Goal: Task Accomplishment & Management: Complete application form

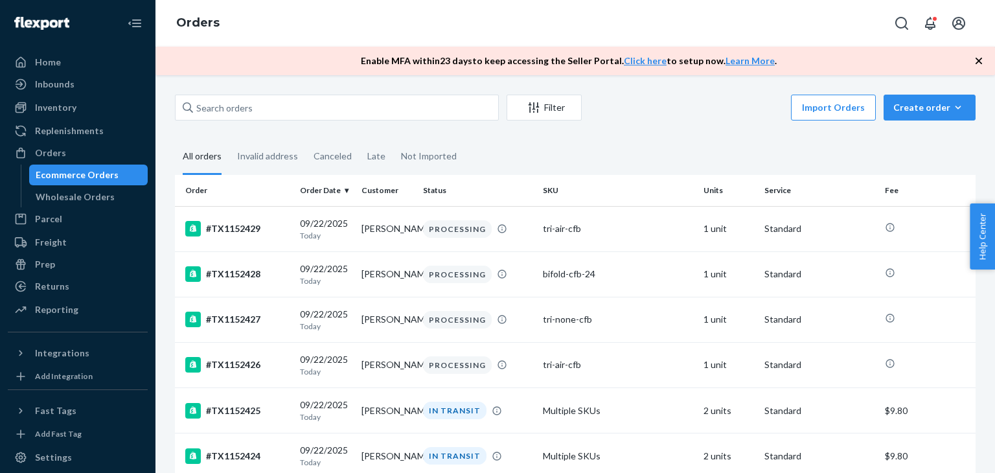
click at [67, 151] on div "Orders" at bounding box center [77, 153] width 137 height 18
click at [224, 104] on input "text" at bounding box center [337, 108] width 324 height 26
paste input "TX1151365"
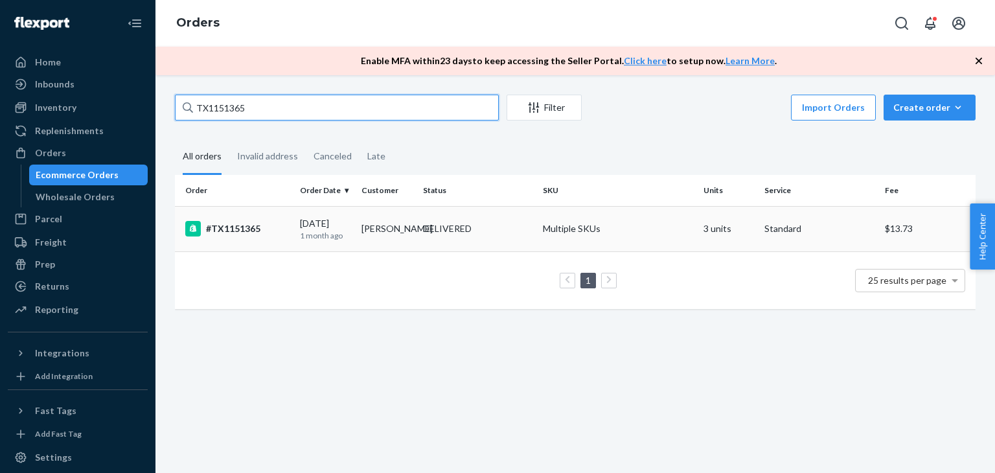
type input "TX1151365"
click at [373, 224] on td "Dr Robert S Kivetz" at bounding box center [387, 228] width 62 height 45
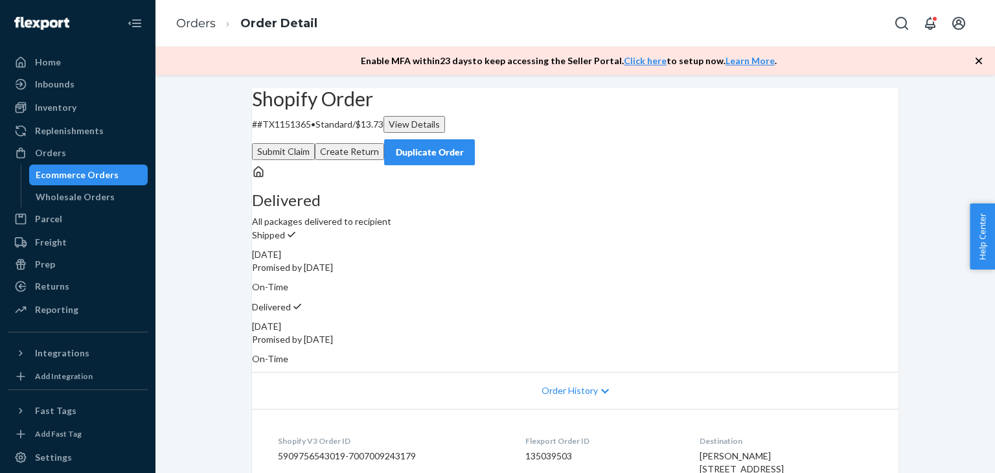
click at [384, 143] on button "Create Return" at bounding box center [349, 151] width 69 height 17
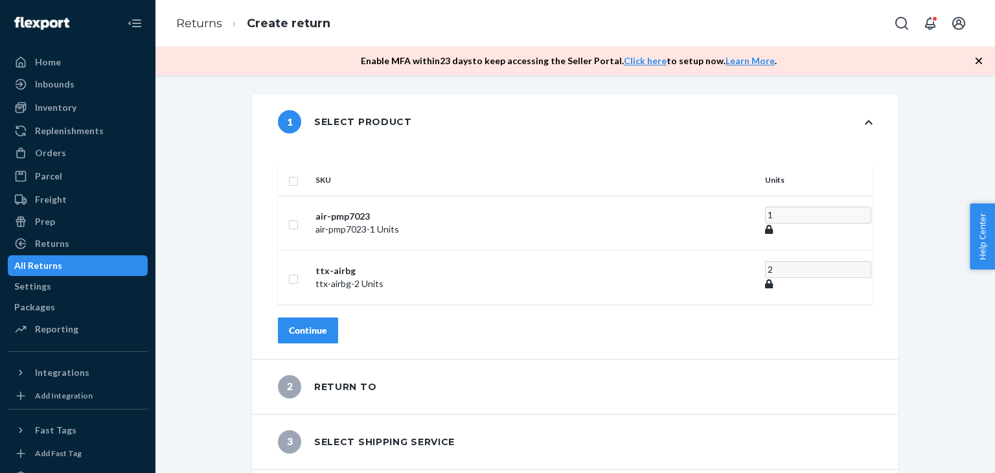
click at [310, 176] on th at bounding box center [294, 180] width 32 height 31
click at [299, 173] on input "checkbox" at bounding box center [293, 180] width 10 height 14
checkbox input "true"
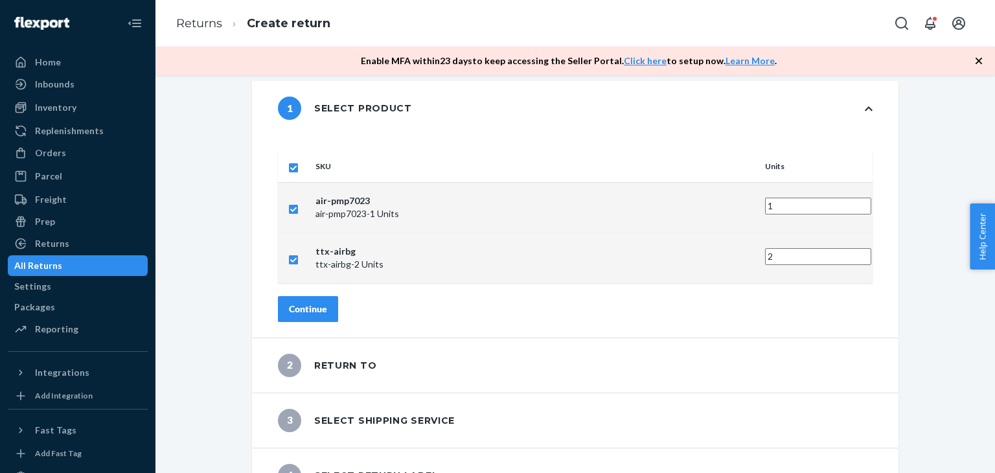
scroll to position [27, 0]
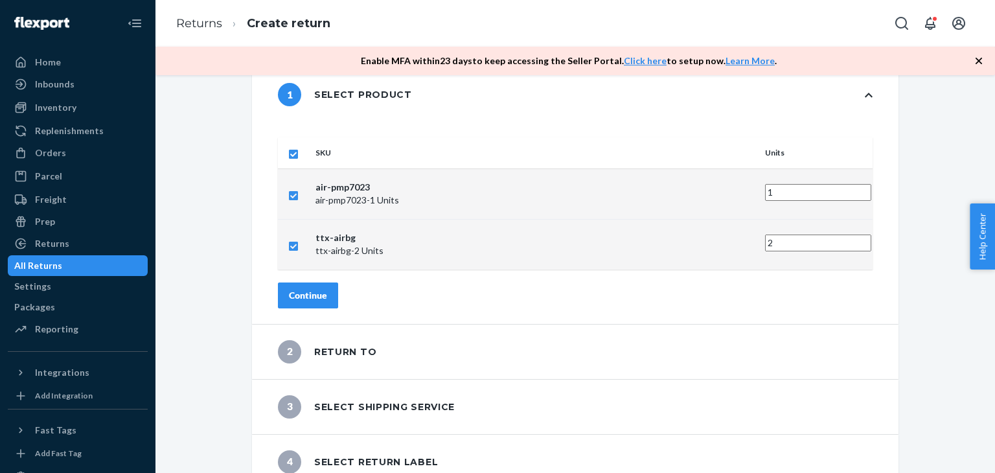
click at [327, 289] on div "Continue" at bounding box center [308, 295] width 38 height 13
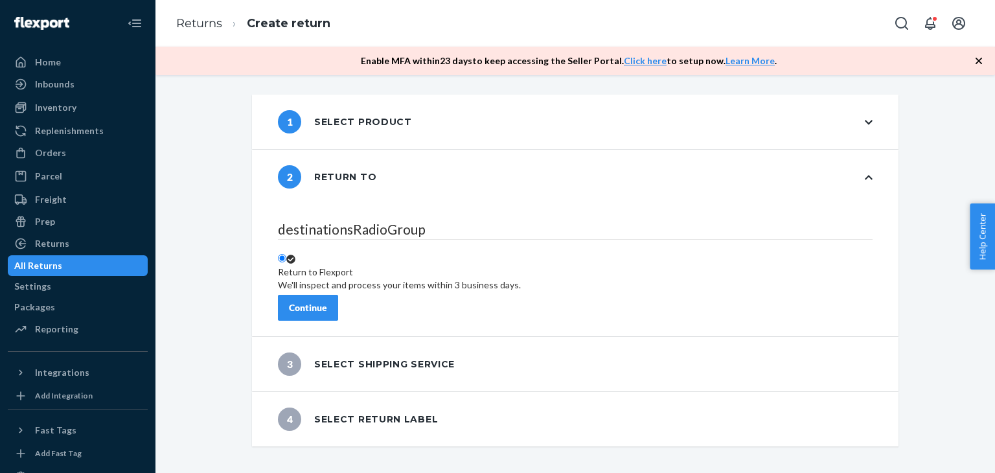
click at [327, 305] on div "Continue" at bounding box center [308, 307] width 38 height 13
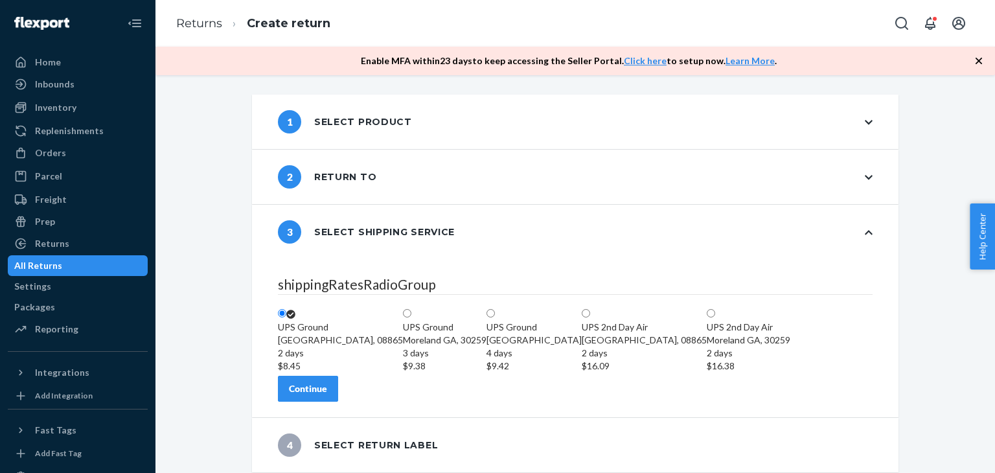
scroll to position [74, 0]
click at [327, 389] on div "Continue" at bounding box center [308, 388] width 38 height 13
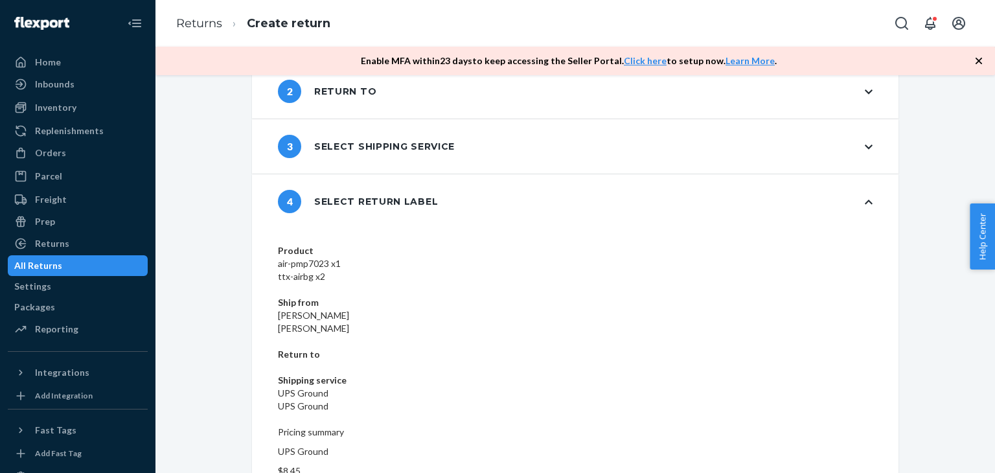
scroll to position [97, 0]
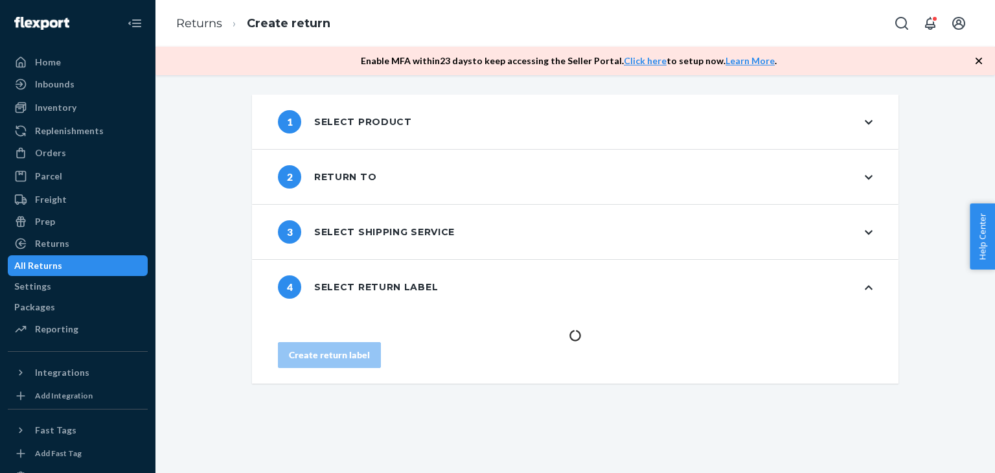
scroll to position [0, 0]
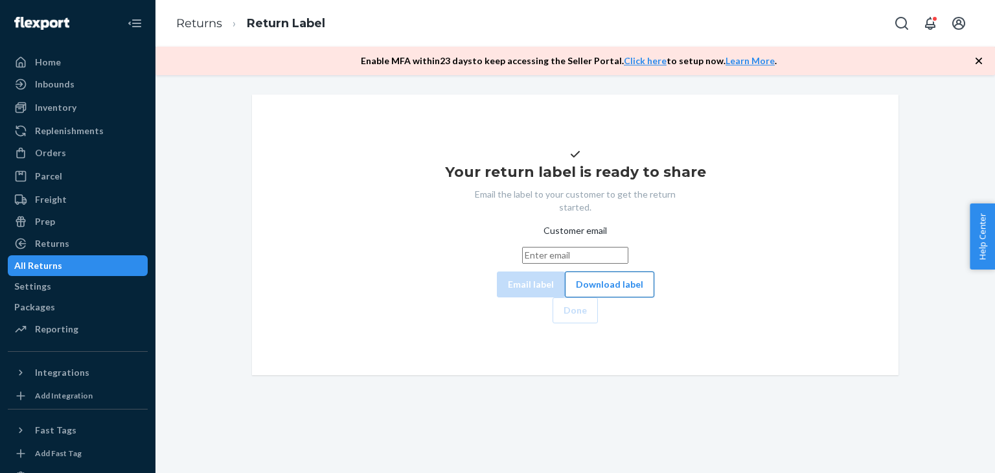
click at [565, 297] on button "Download label" at bounding box center [609, 285] width 89 height 26
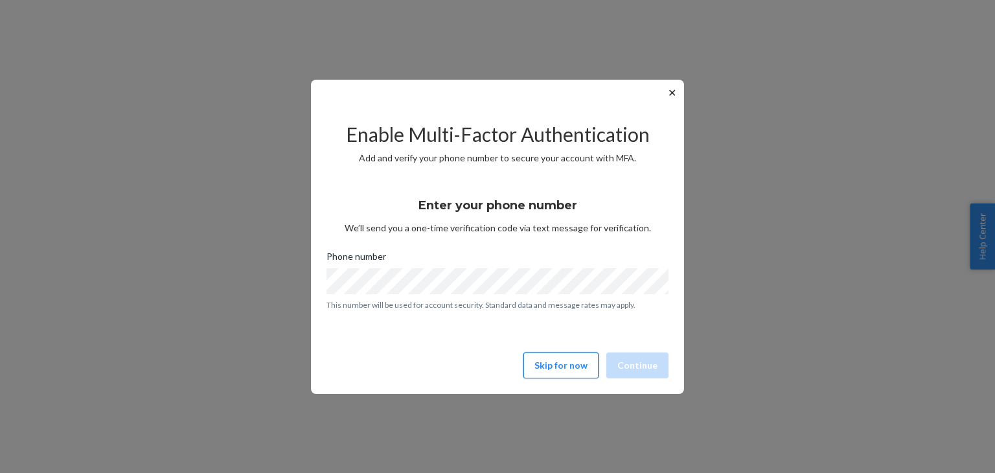
click at [558, 360] on button "Skip for now" at bounding box center [561, 366] width 75 height 26
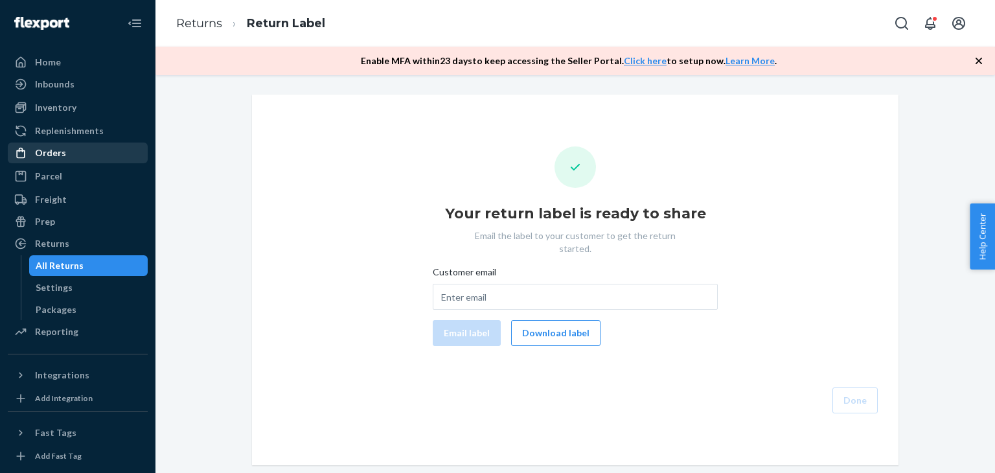
click at [60, 153] on div "Orders" at bounding box center [50, 152] width 31 height 13
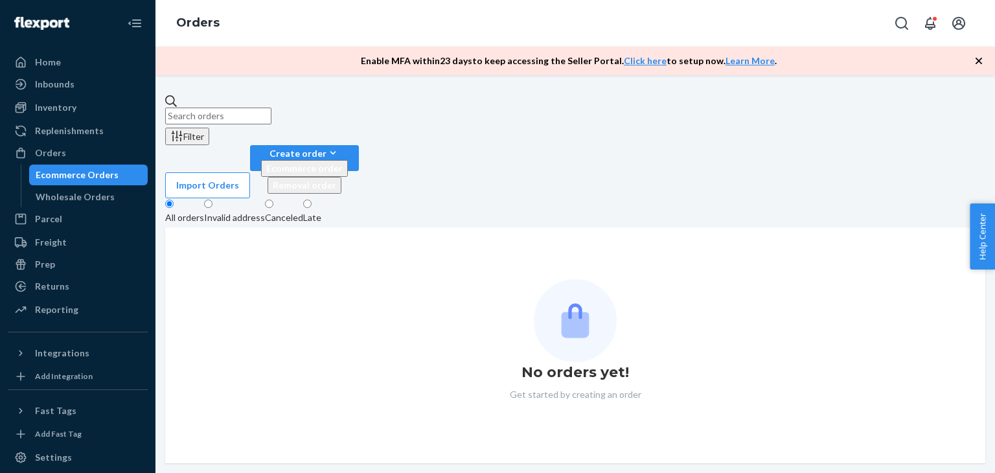
click at [272, 119] on input "text" at bounding box center [218, 116] width 106 height 17
paste input "TX1145585"
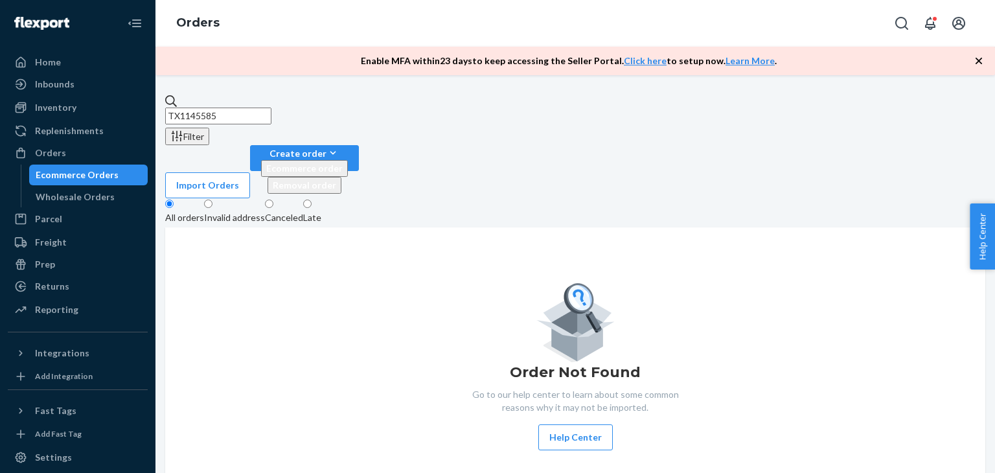
click at [260, 211] on div "Invalid address" at bounding box center [234, 217] width 61 height 13
click at [213, 200] on input "Invalid address" at bounding box center [208, 204] width 8 height 8
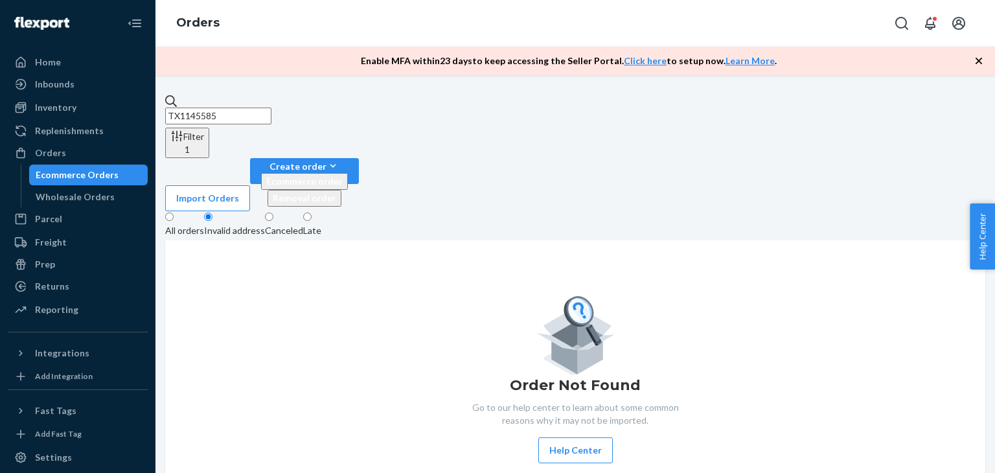
click at [189, 224] on div "All orders" at bounding box center [184, 230] width 39 height 13
click at [174, 213] on input "All orders" at bounding box center [169, 217] width 8 height 8
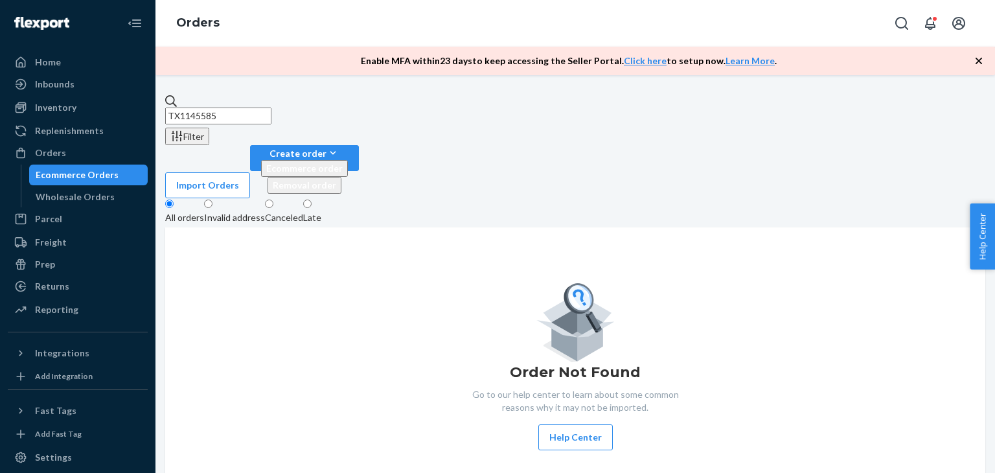
click at [272, 110] on input "TX1145585" at bounding box center [218, 116] width 106 height 17
click at [272, 109] on input "TX1145585" at bounding box center [218, 116] width 106 height 17
click at [209, 108] on input "TX1145588" at bounding box center [218, 116] width 106 height 17
paste input "5"
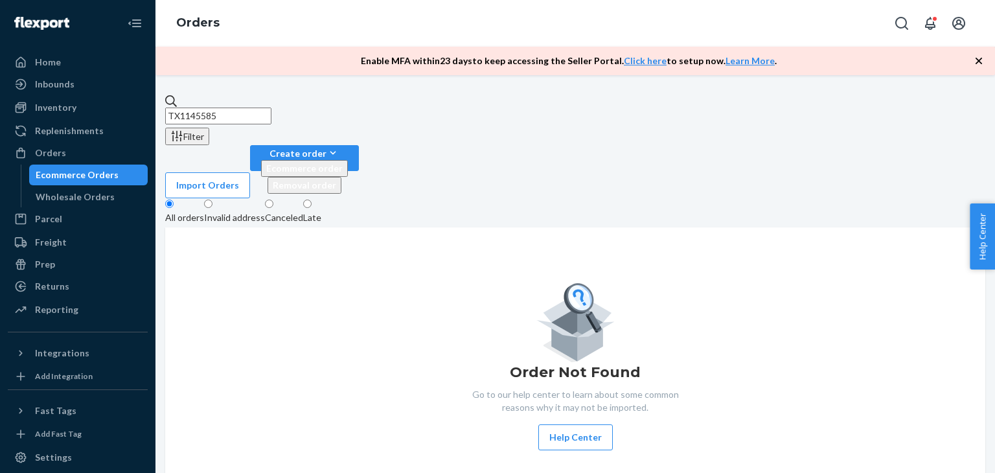
click at [263, 111] on input "TX1145585" at bounding box center [218, 116] width 106 height 17
type input "TX1145585"
drag, startPoint x: 263, startPoint y: 104, endPoint x: 196, endPoint y: 94, distance: 68.2
click at [196, 93] on div "TX1145585 Filter Import Orders Create order Ecommerce order Removal order All o…" at bounding box center [576, 274] width 840 height 398
drag, startPoint x: 73, startPoint y: 159, endPoint x: 170, endPoint y: 122, distance: 104.6
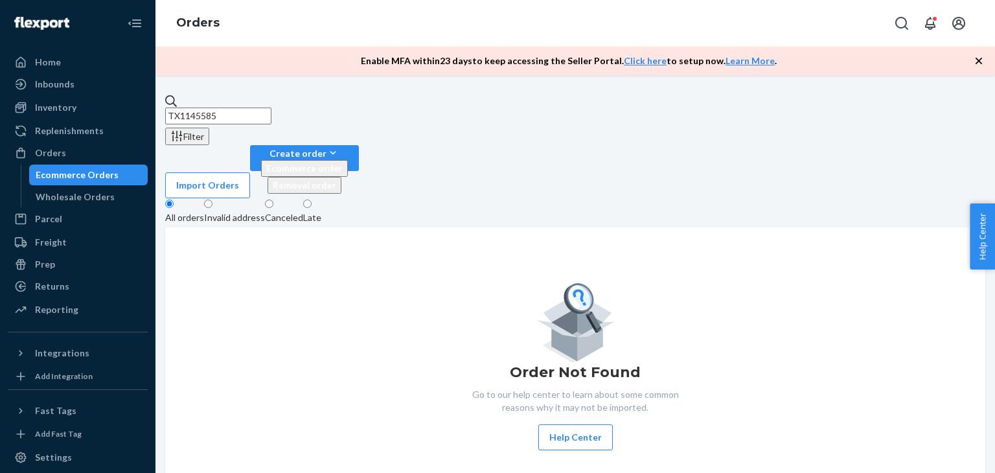
click at [72, 159] on div "Orders" at bounding box center [77, 153] width 137 height 18
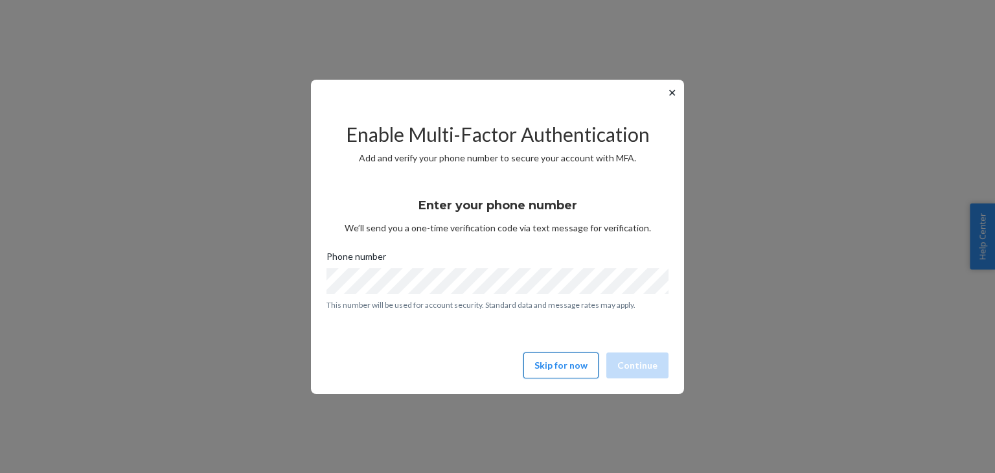
click at [562, 369] on button "Skip for now" at bounding box center [561, 366] width 75 height 26
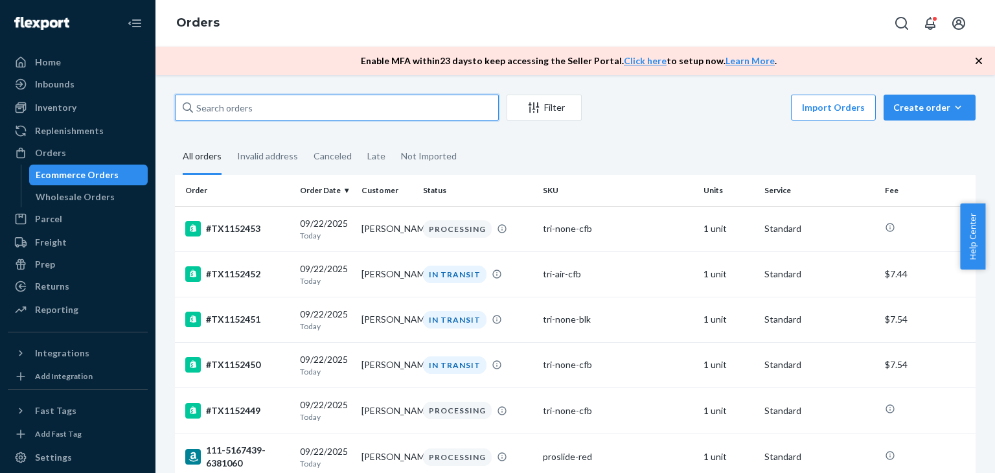
click at [338, 115] on input "text" at bounding box center [337, 108] width 324 height 26
paste input "TX1145585"
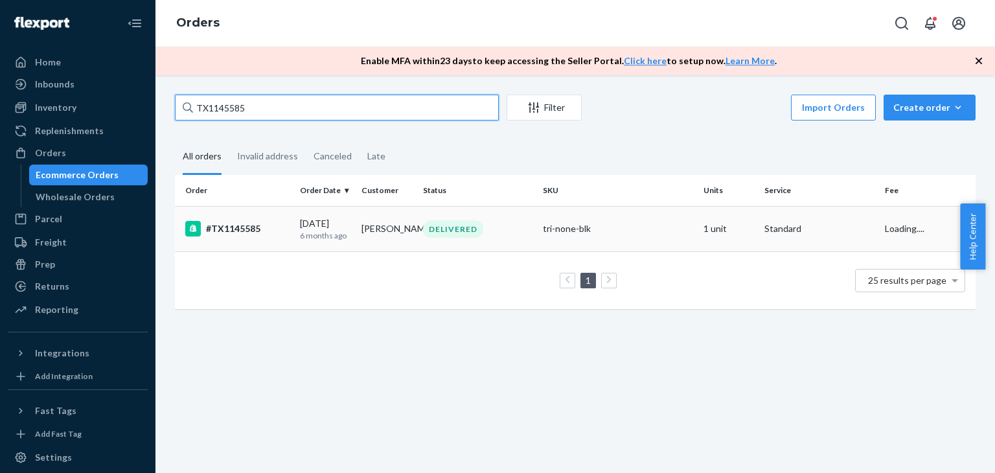
type input "TX1145585"
click at [360, 220] on td "Melissa Laundre" at bounding box center [387, 228] width 62 height 45
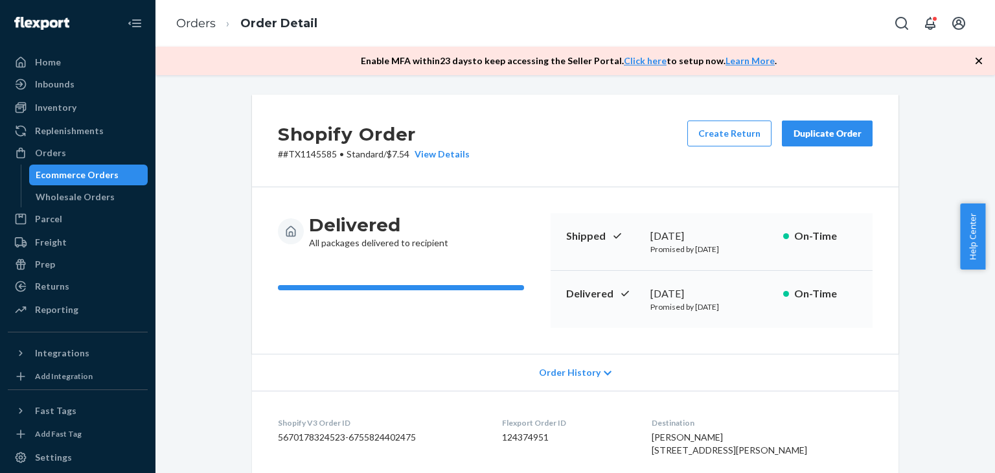
click at [813, 139] on div "Duplicate Order" at bounding box center [827, 133] width 69 height 13
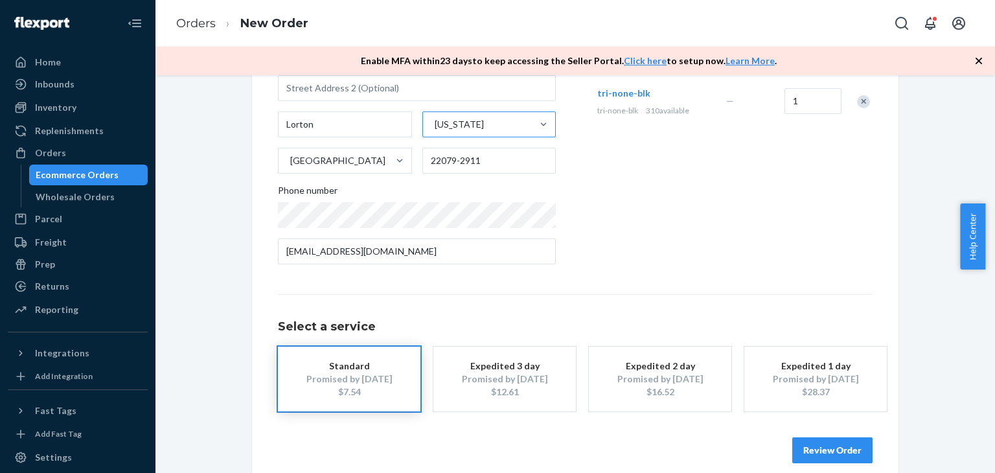
scroll to position [210, 0]
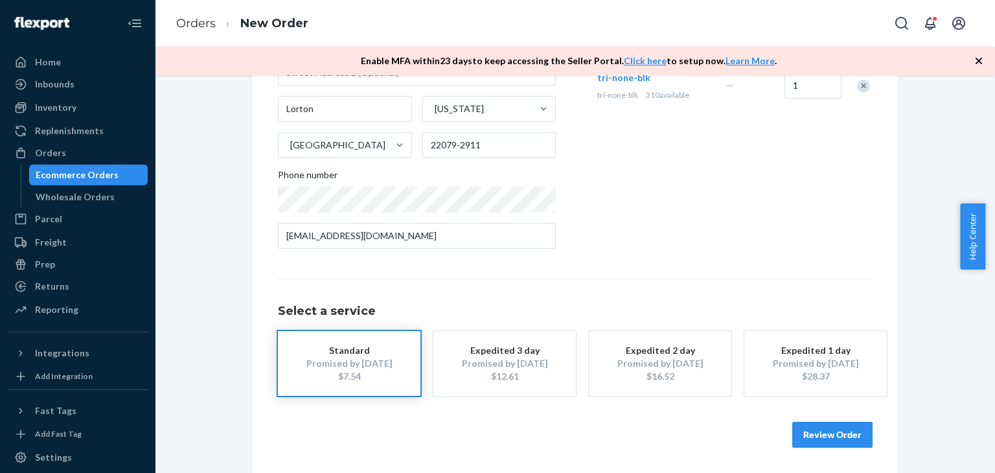
click at [809, 424] on button "Review Order" at bounding box center [833, 435] width 80 height 26
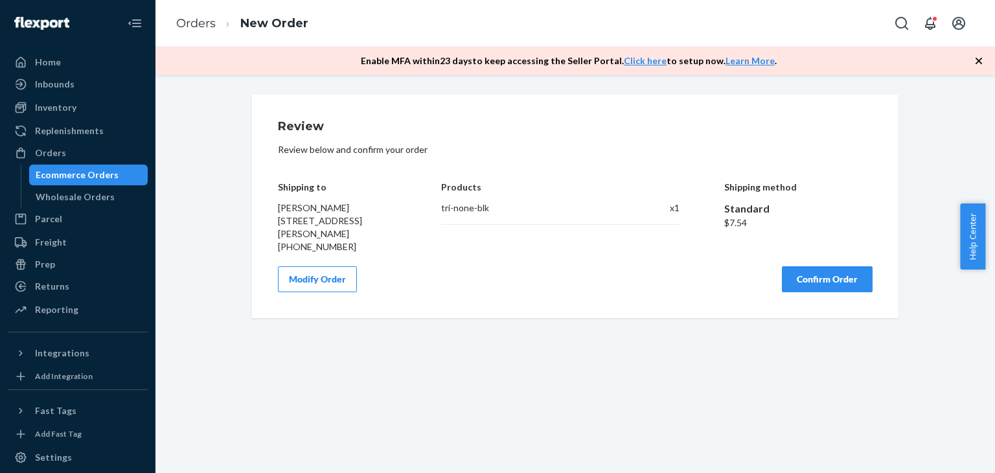
scroll to position [0, 0]
click at [809, 268] on button "Confirm Order" at bounding box center [827, 279] width 91 height 26
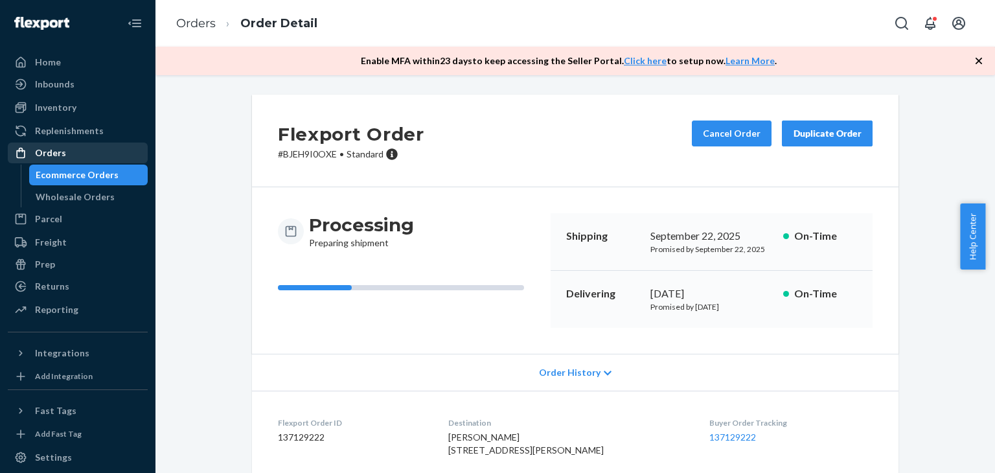
click at [73, 162] on link "Orders" at bounding box center [78, 153] width 140 height 21
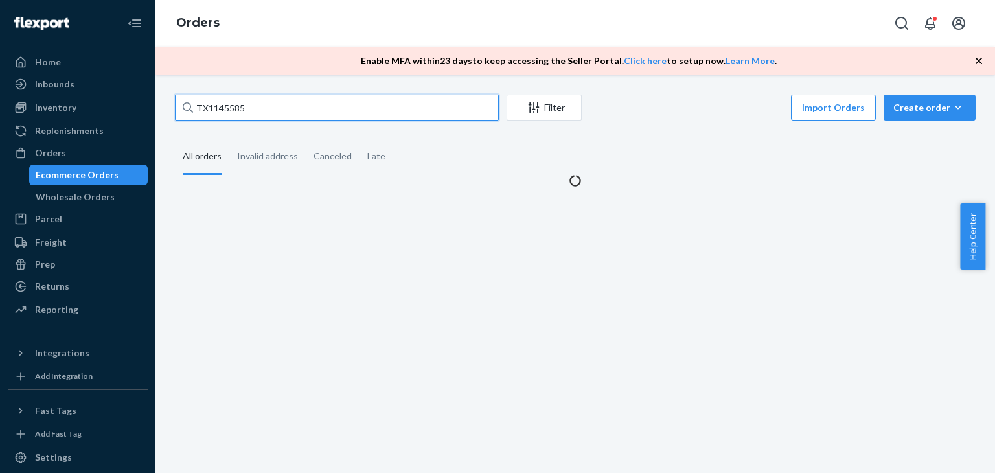
click at [305, 111] on input "TX1145585" at bounding box center [337, 108] width 324 height 26
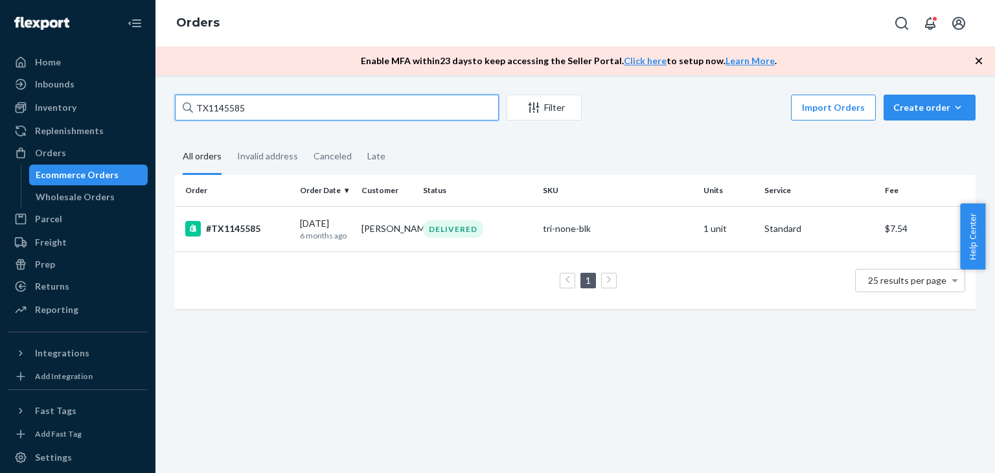
paste input "6230"
type input "TX1146230"
drag, startPoint x: 334, startPoint y: 227, endPoint x: 314, endPoint y: 221, distance: 21.5
click at [314, 221] on div "03/28/2025 5 months ago" at bounding box center [325, 229] width 51 height 24
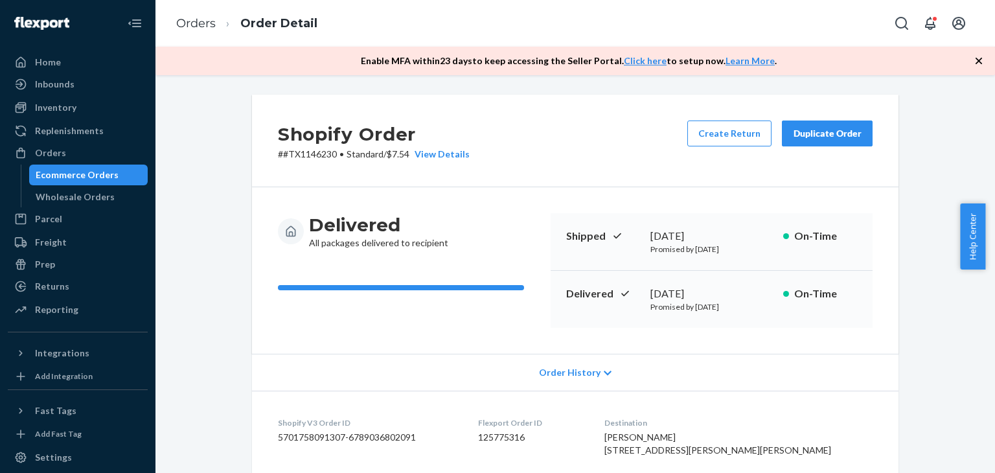
click at [835, 125] on button "Duplicate Order" at bounding box center [827, 134] width 91 height 26
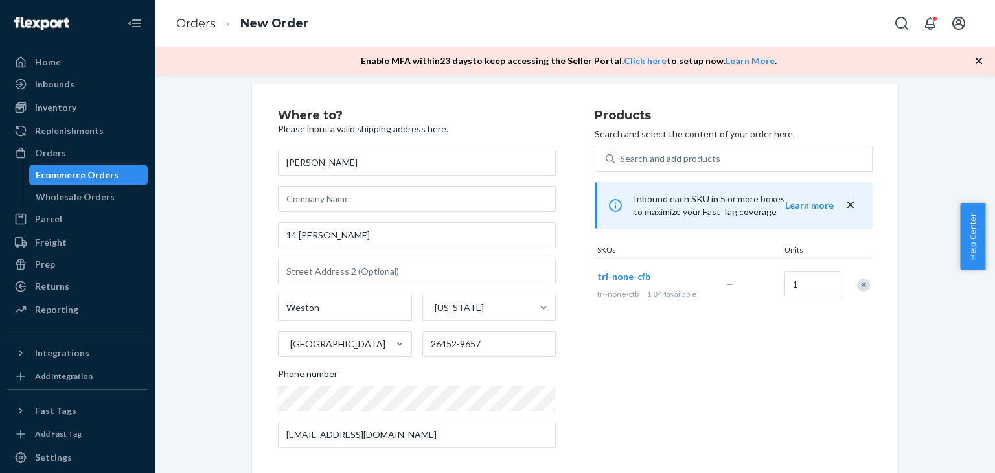
scroll to position [22, 0]
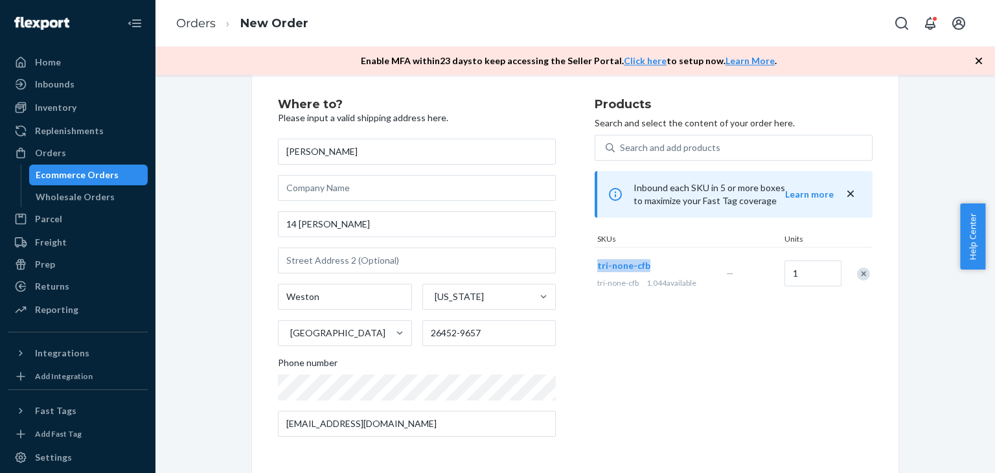
drag, startPoint x: 658, startPoint y: 257, endPoint x: 593, endPoint y: 272, distance: 67.0
click at [595, 272] on div "tri-none-cfb tri-none-cfb 1,044 available" at bounding box center [659, 274] width 129 height 50
copy span "tri-none-cfb"
click at [71, 155] on div "Orders" at bounding box center [77, 153] width 137 height 18
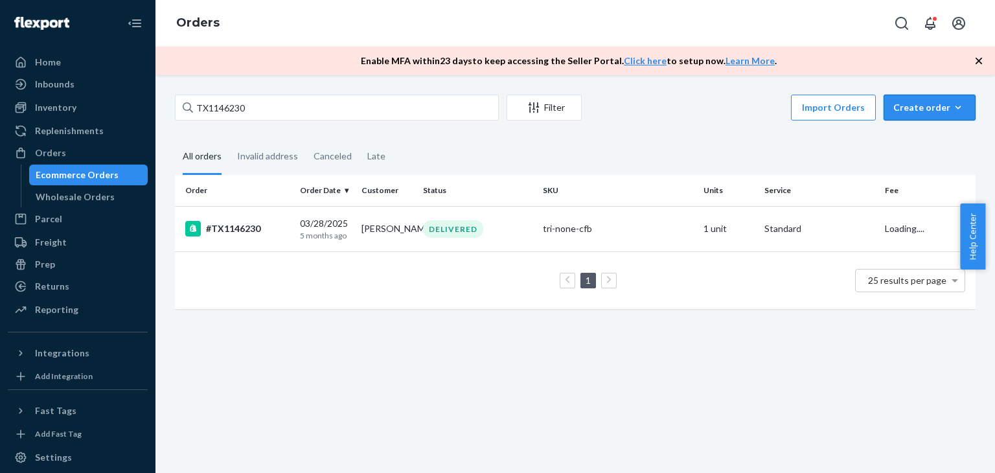
click at [901, 108] on div "Create order" at bounding box center [930, 107] width 73 height 13
click at [911, 141] on span "Ecommerce order" at bounding box center [937, 138] width 80 height 9
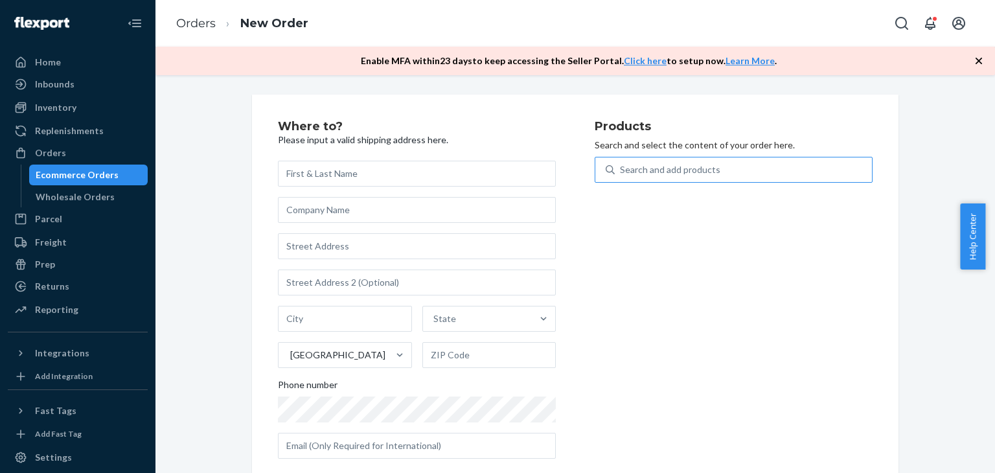
click at [732, 159] on div "Search and add products" at bounding box center [743, 169] width 257 height 23
click at [621, 163] on input "Search and add products" at bounding box center [620, 169] width 1 height 13
paste input "tri-none-cfb"
type input "tri-none-cfb"
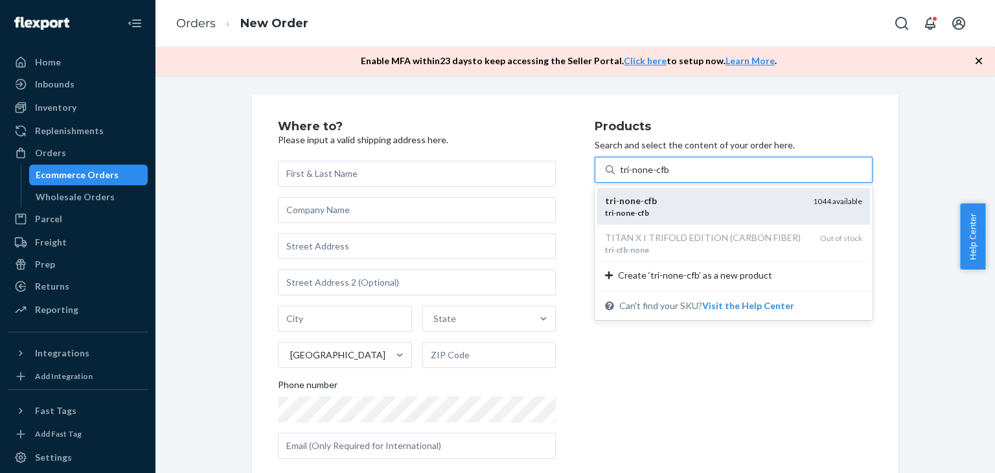
click at [645, 206] on div "tri - none - cfb" at bounding box center [704, 200] width 198 height 13
click at [645, 176] on input "tri-none-cfb" at bounding box center [644, 169] width 49 height 13
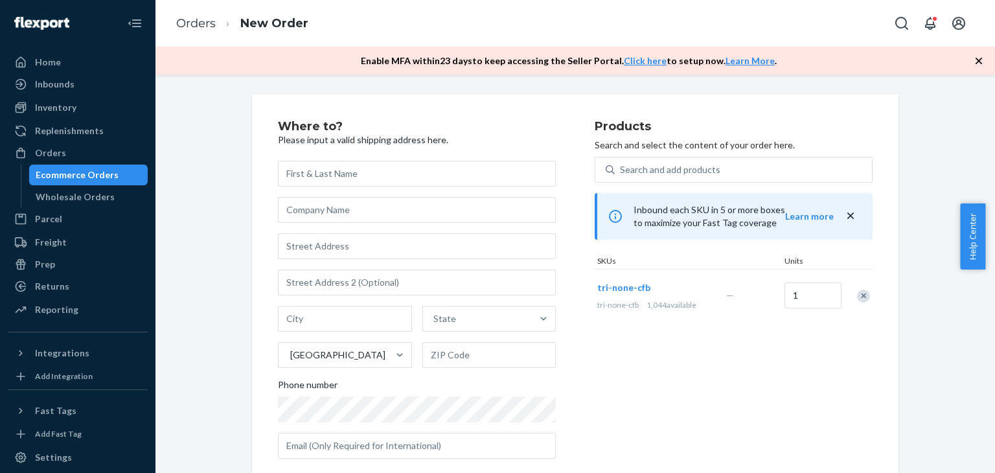
click at [380, 157] on div "Where to? Please input a valid shipping address here. State United States Phone…" at bounding box center [436, 295] width 317 height 349
click at [379, 167] on input "text" at bounding box center [417, 174] width 278 height 26
paste input "Katie Thomas"
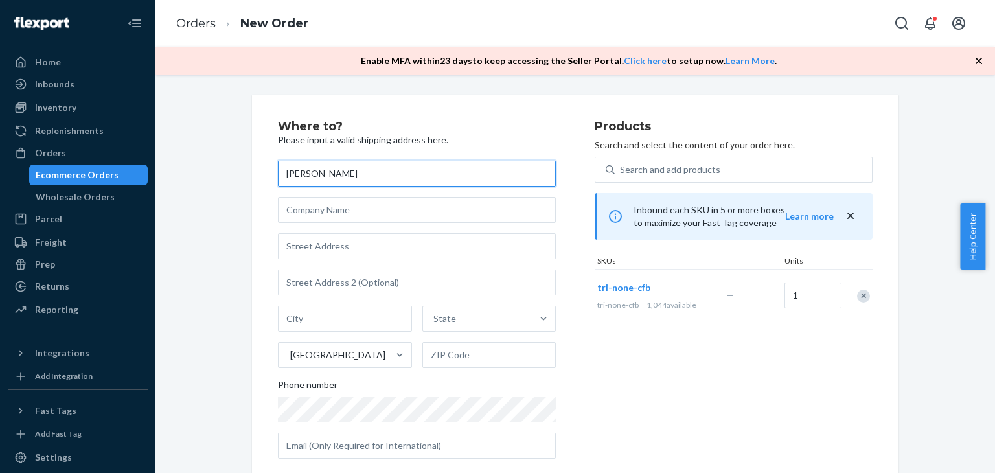
type input "Katie Thomas"
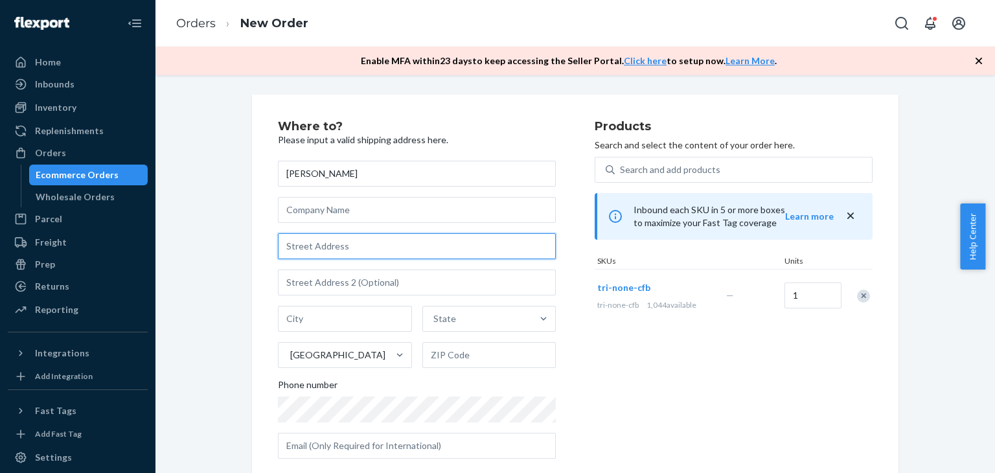
click at [345, 255] on input "text" at bounding box center [417, 246] width 278 height 26
paste input "14 Curtis lane Weston WV 26452"
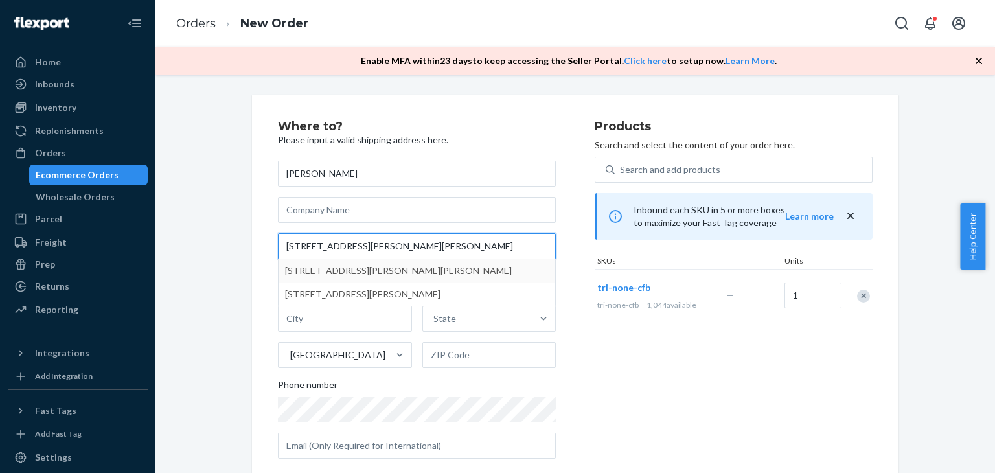
type input "14 Curtis lane Weston WV 26452"
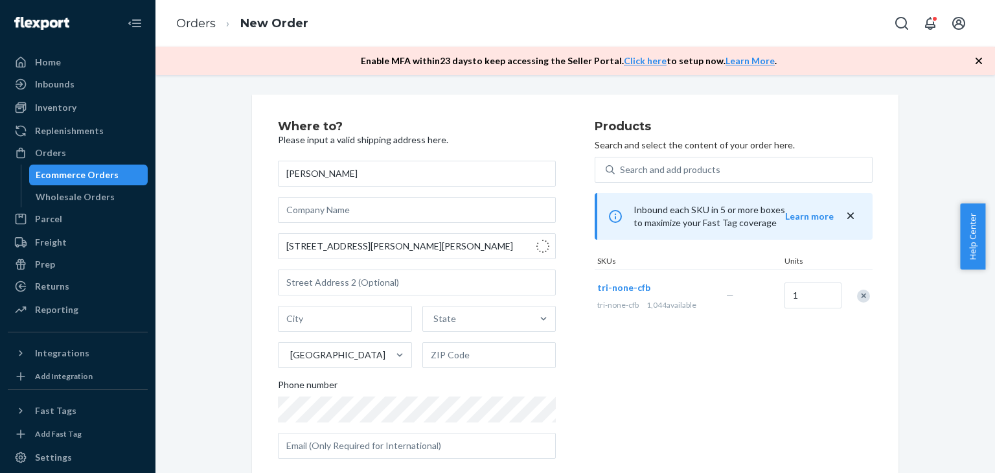
type input "Weston"
type input "26452"
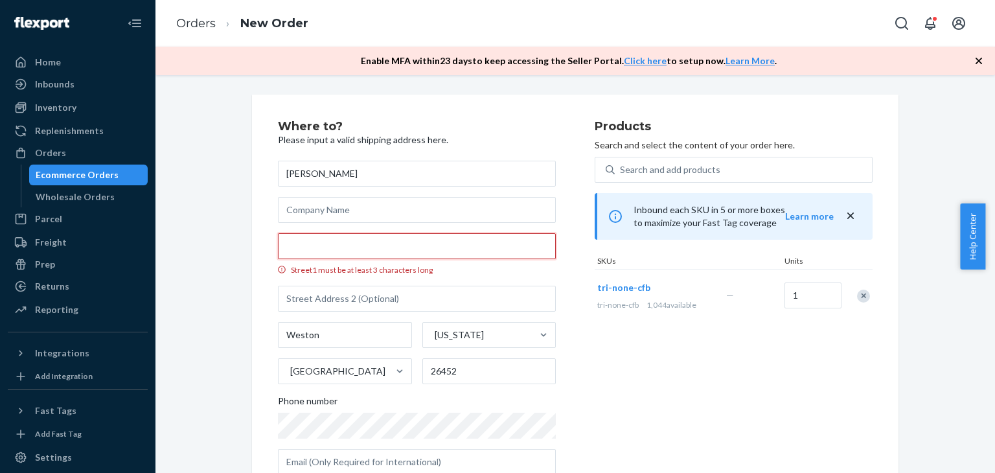
click at [379, 252] on input "Street1 must be at least 3 characters long" at bounding box center [417, 246] width 278 height 26
paste input "14 Curtis lane Weston WV 26452"
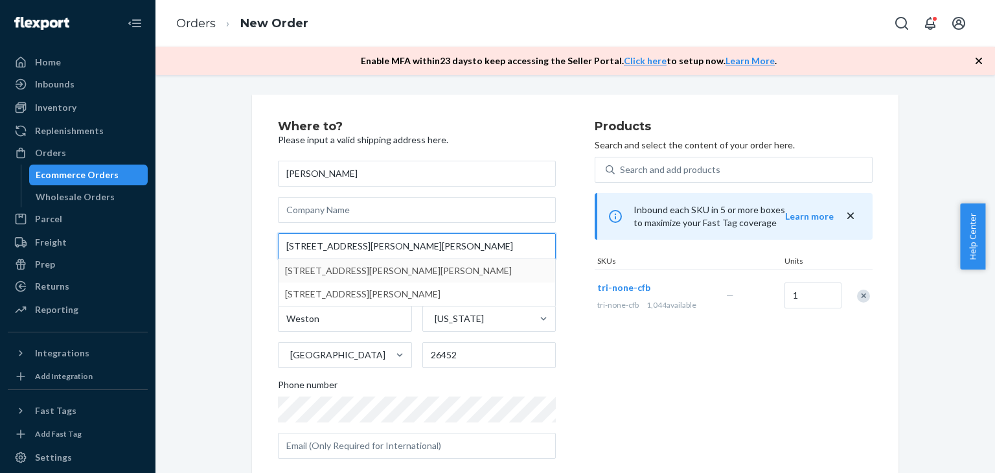
type input "14 Curtis lane Weston WV 26452"
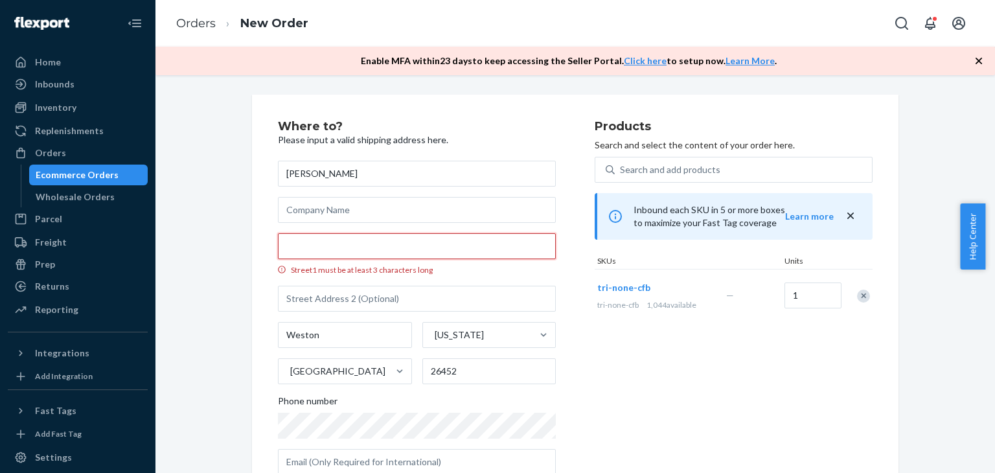
click at [389, 242] on input "Street1 must be at least 3 characters long" at bounding box center [417, 246] width 278 height 26
paste input "14 Curtis lane Weston WV 26452"
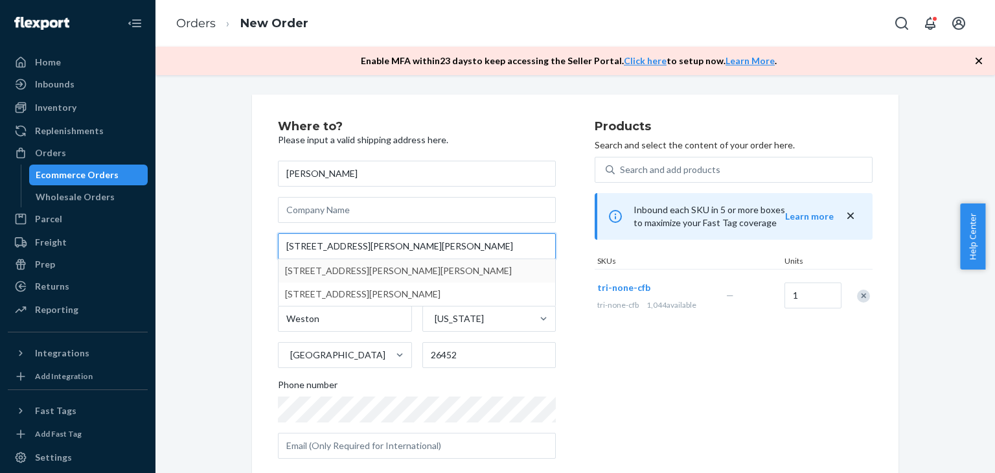
type input "14 Curtis lane Weston WV 26452"
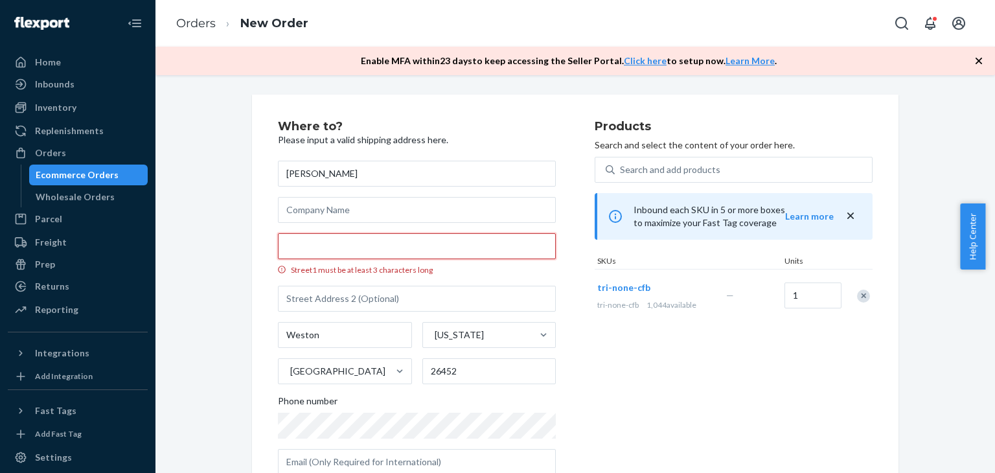
click at [372, 244] on input "Street1 must be at least 3 characters long" at bounding box center [417, 246] width 278 height 26
paste input "14 Curtis lane Weston WV 26452"
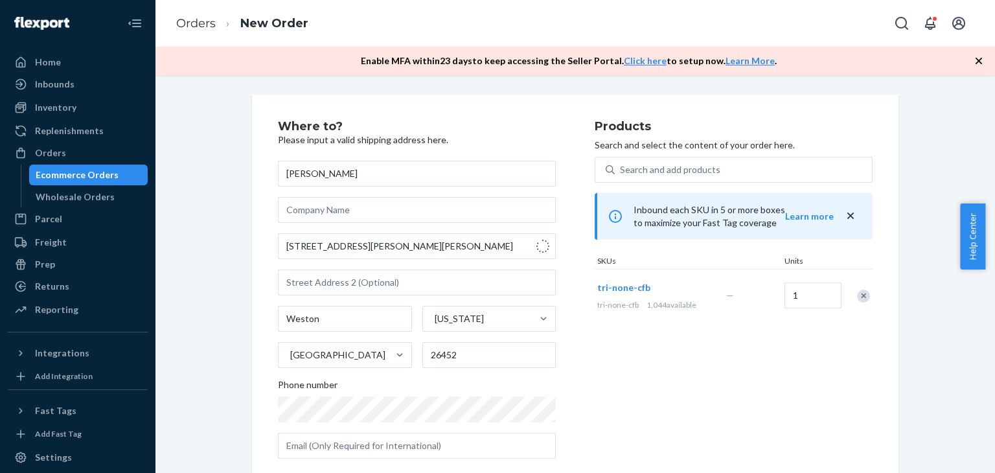
type input "Curtis Run Rd"
type input "West Virginia"
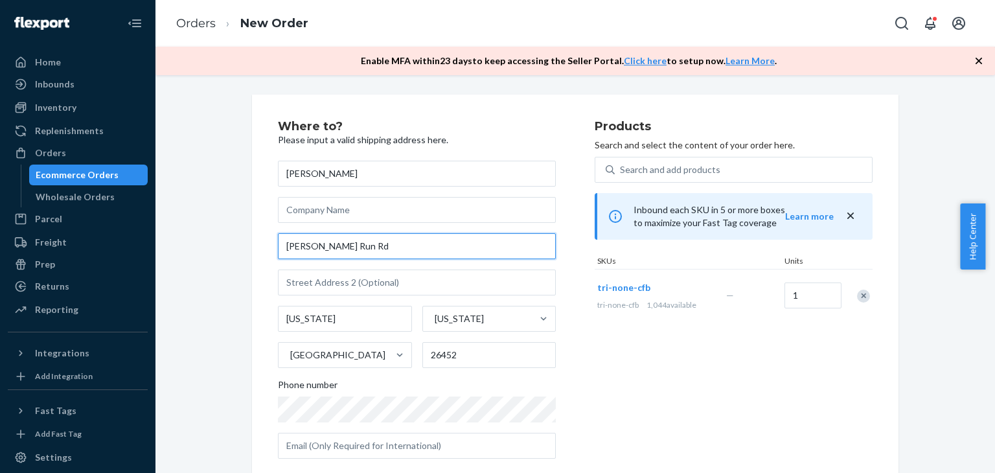
drag, startPoint x: 349, startPoint y: 248, endPoint x: 357, endPoint y: 248, distance: 8.4
click at [349, 247] on input "Curtis Run Rd" at bounding box center [417, 246] width 278 height 26
click at [622, 325] on div "Products Search and select the content of your order here. Search and add produ…" at bounding box center [734, 295] width 278 height 349
drag, startPoint x: 286, startPoint y: 251, endPoint x: 343, endPoint y: 246, distance: 57.9
click at [287, 252] on input "Curtis Lane" at bounding box center [417, 246] width 278 height 26
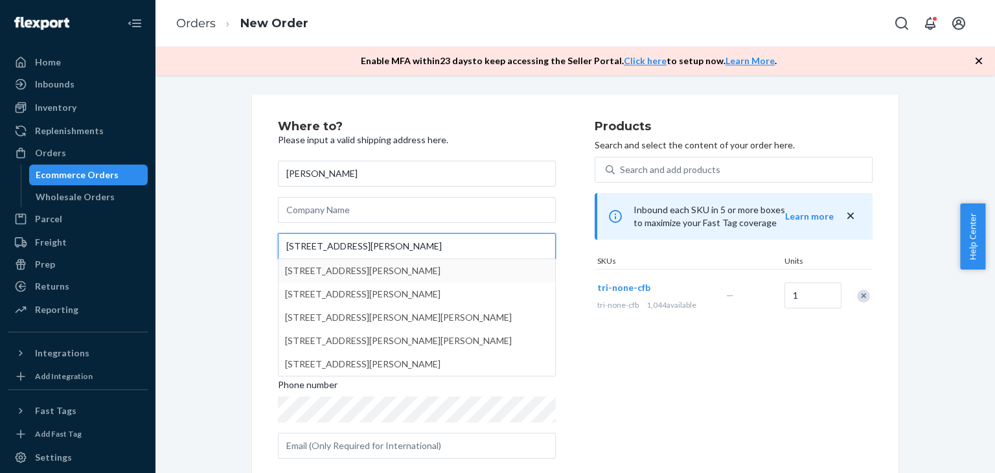
type input "14 Curtis Lane"
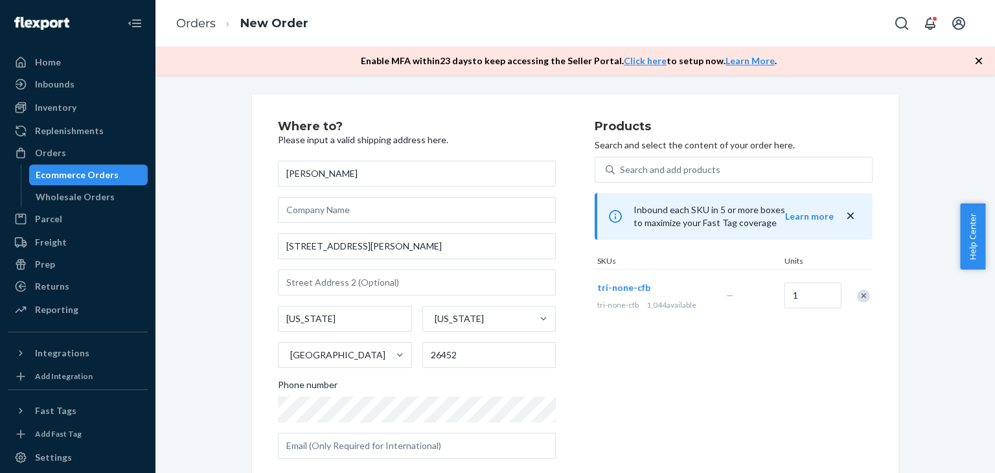
click at [245, 212] on div "Where to? Please input a valid shipping address here. Katie Thomas 14 Curtis La…" at bounding box center [575, 389] width 666 height 589
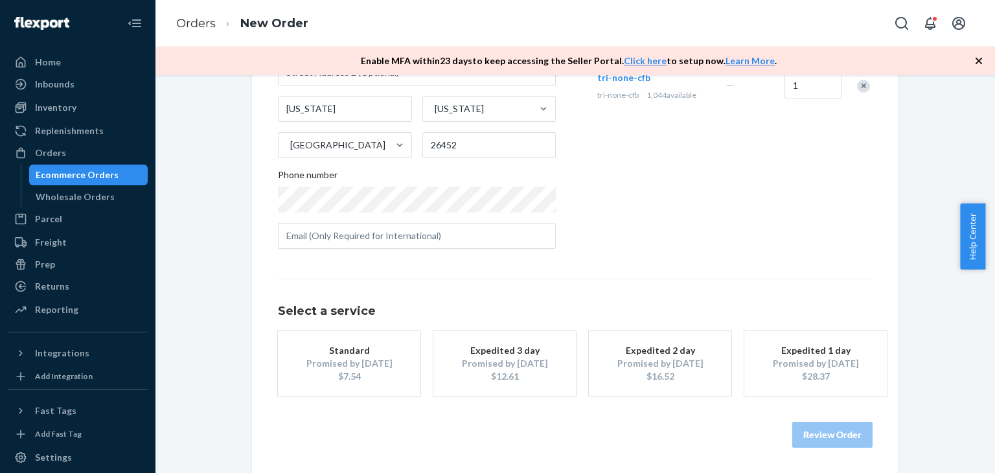
click at [368, 365] on div "Promised by Oct 1, 2025" at bounding box center [349, 363] width 104 height 13
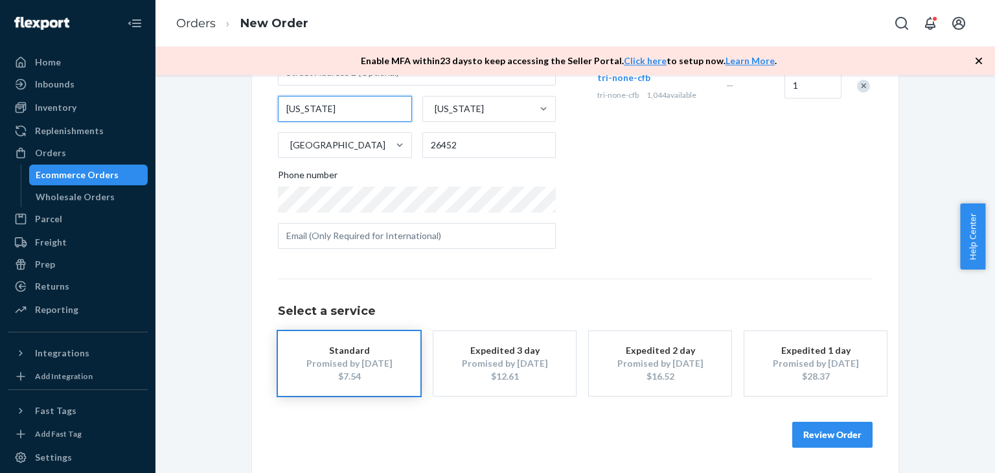
click at [311, 109] on input "West Virginia" at bounding box center [345, 109] width 134 height 26
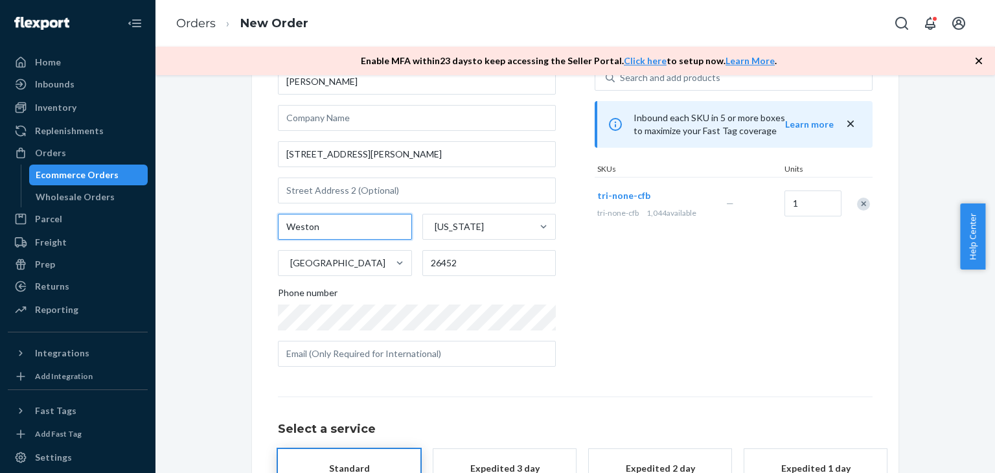
scroll to position [0, 0]
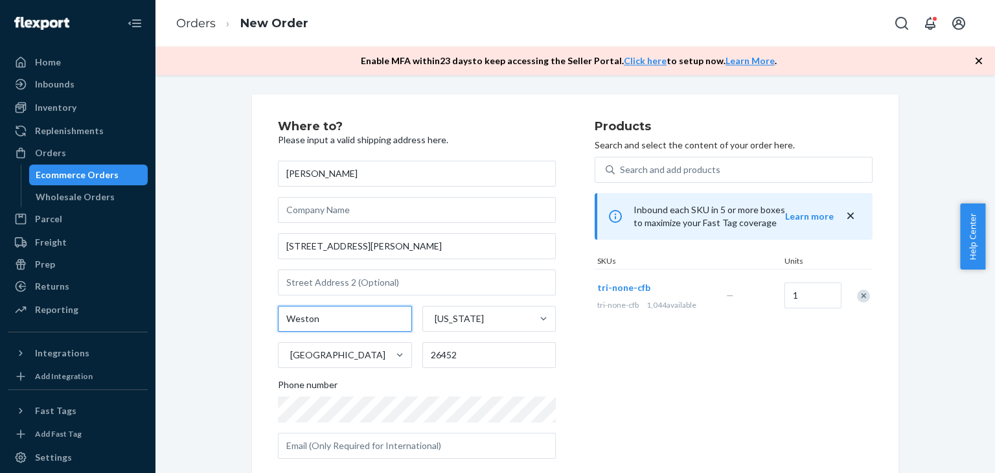
type input "Weston"
click at [651, 343] on div "Products Search and select the content of your order here. Search and add produ…" at bounding box center [734, 295] width 278 height 349
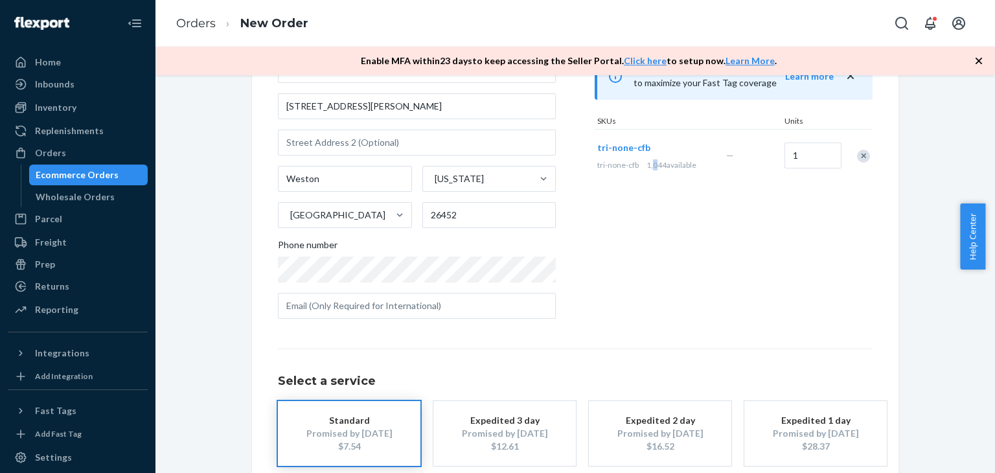
scroll to position [210, 0]
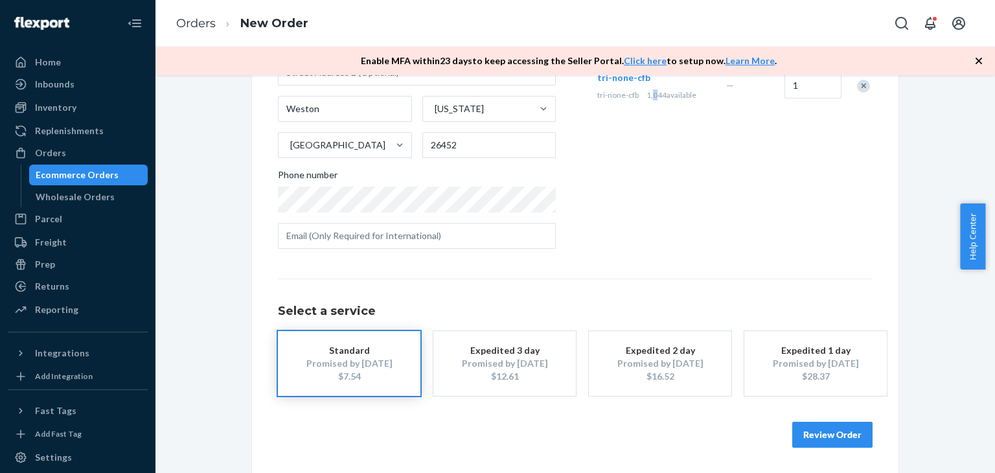
click at [824, 441] on button "Review Order" at bounding box center [833, 435] width 80 height 26
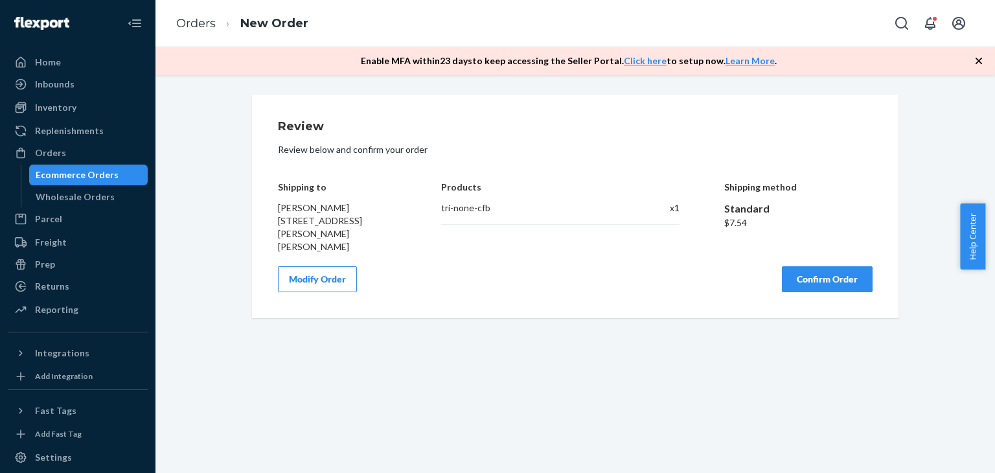
scroll to position [0, 0]
drag, startPoint x: 820, startPoint y: 268, endPoint x: 638, endPoint y: 190, distance: 198.3
click at [820, 268] on button "Confirm Order" at bounding box center [827, 279] width 91 height 26
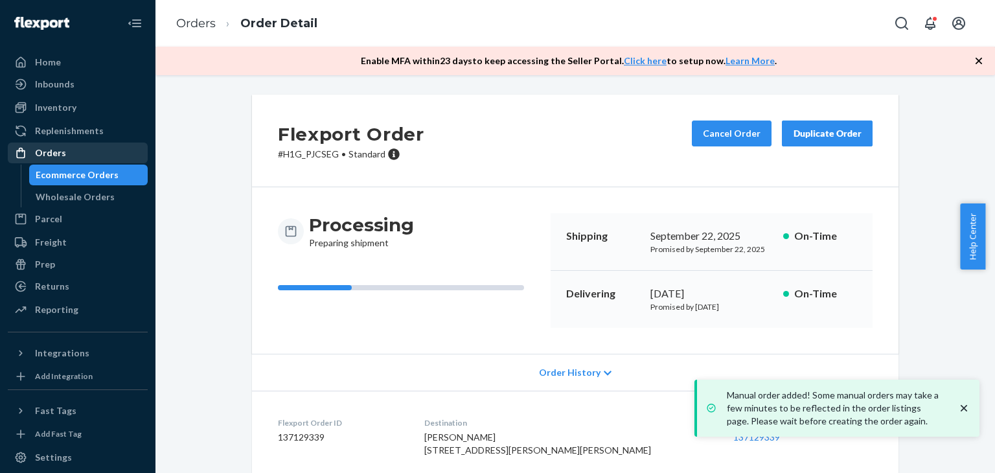
click at [98, 154] on div "Orders" at bounding box center [77, 153] width 137 height 18
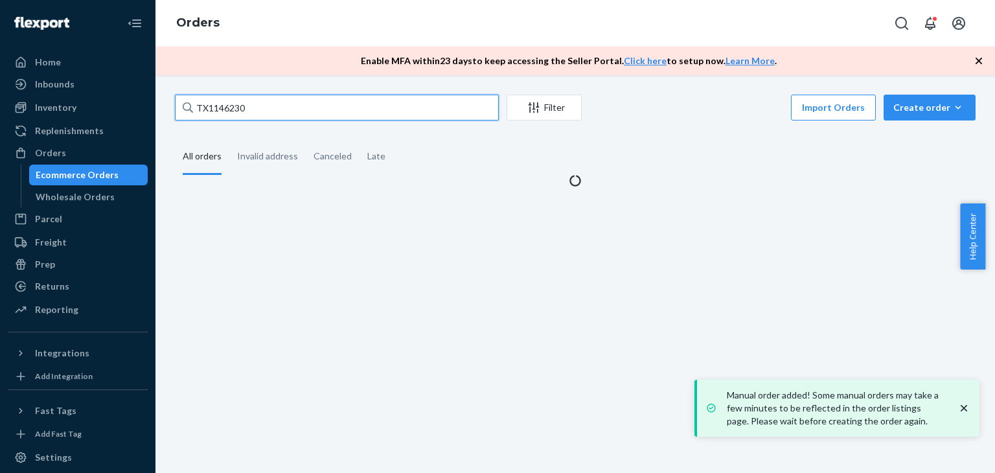
drag, startPoint x: 258, startPoint y: 108, endPoint x: 176, endPoint y: 106, distance: 81.7
click at [176, 106] on input "TX1146230" at bounding box center [337, 108] width 324 height 26
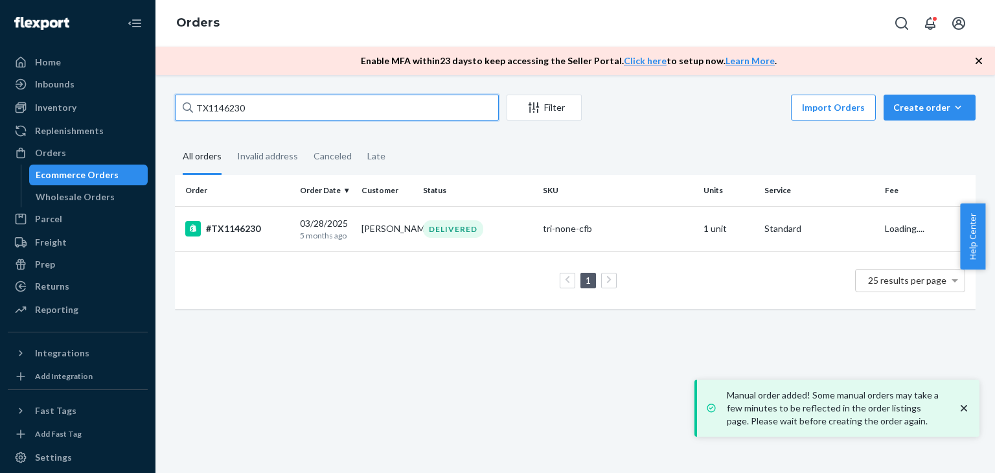
paste input "James zimmerman"
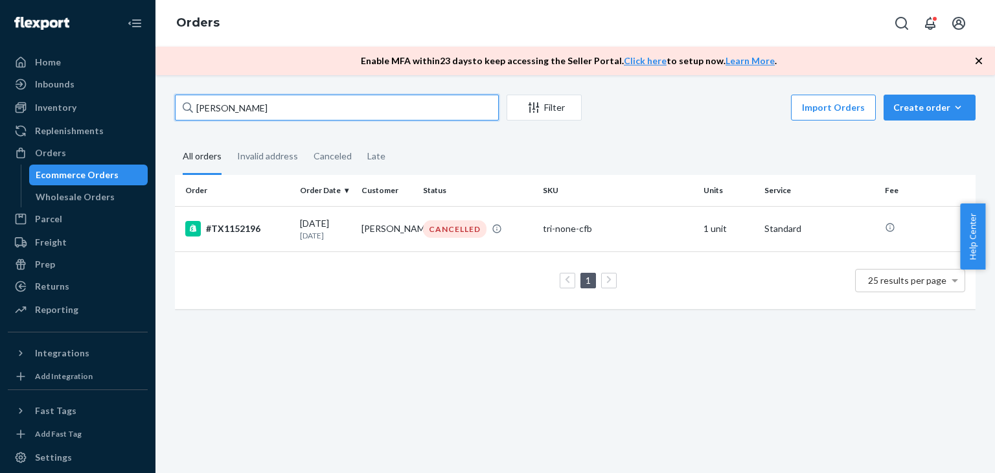
type input "James zimmerman"
